Goal: Navigation & Orientation: Find specific page/section

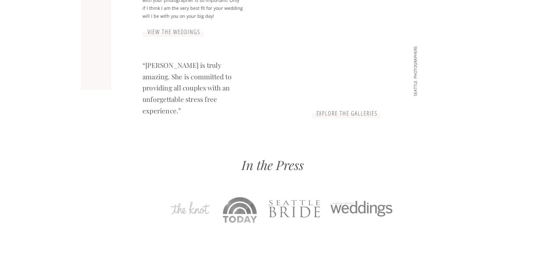
scroll to position [606, 0]
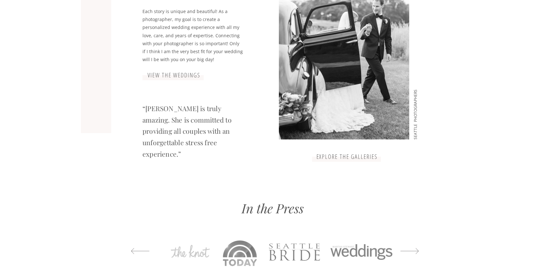
click at [357, 160] on h3 "explore the galleries" at bounding box center [346, 157] width 65 height 8
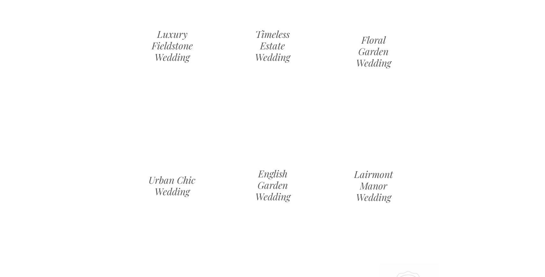
scroll to position [590, 0]
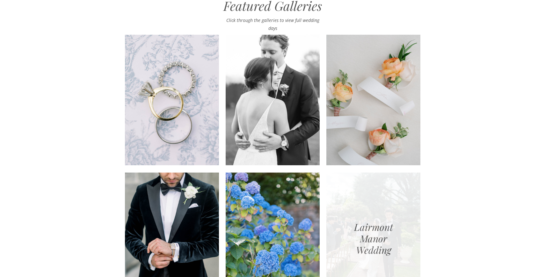
click at [359, 210] on div at bounding box center [373, 238] width 94 height 131
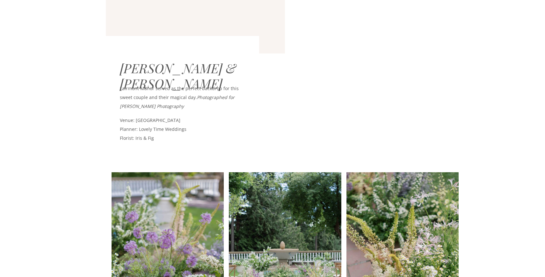
scroll to position [303, 0]
